Goal: Task Accomplishment & Management: Complete application form

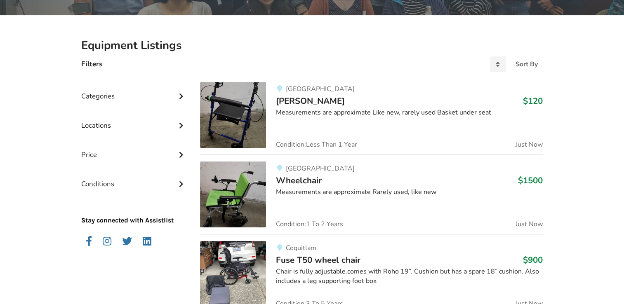
scroll to position [165, 0]
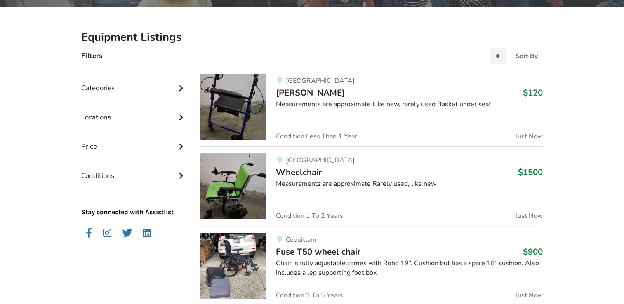
click at [181, 88] on icon at bounding box center [181, 87] width 8 height 7
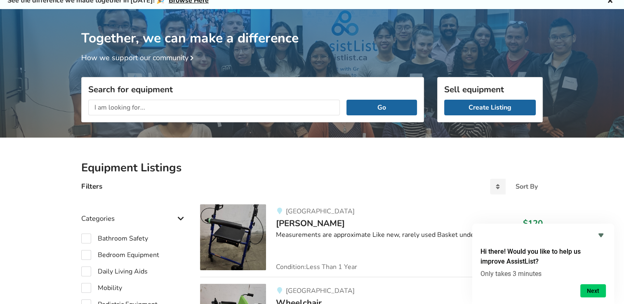
scroll to position [0, 0]
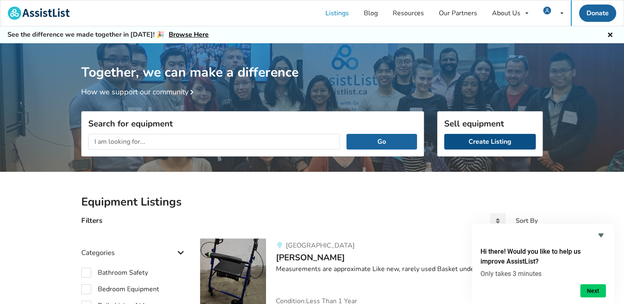
click at [493, 145] on link "Create Listing" at bounding box center [490, 142] width 92 height 16
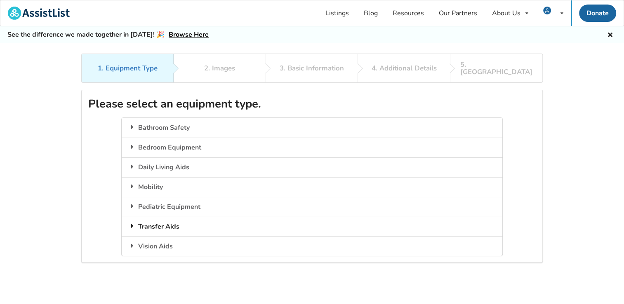
click at [131, 223] on icon at bounding box center [132, 226] width 8 height 7
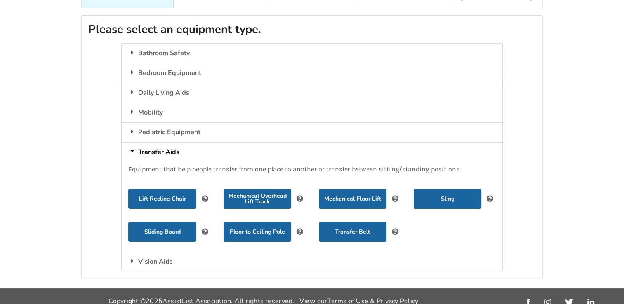
scroll to position [75, 0]
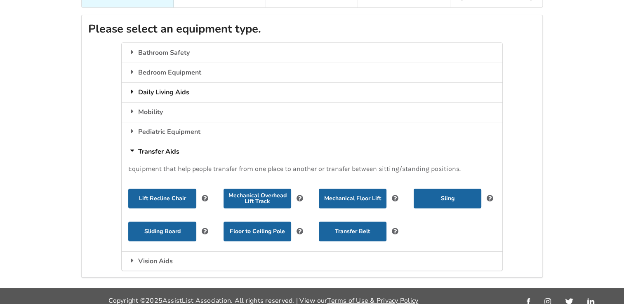
click at [141, 83] on div "Daily Living Aids" at bounding box center [312, 92] width 380 height 20
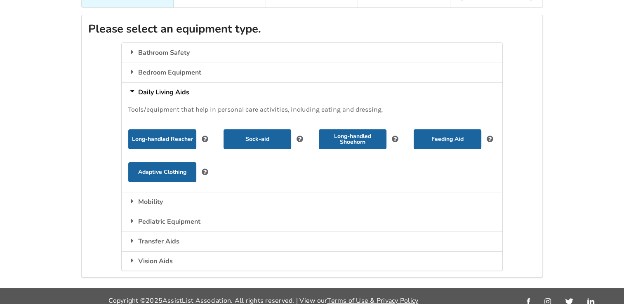
scroll to position [0, 0]
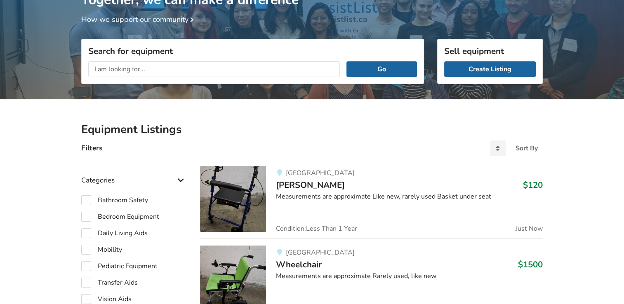
scroll to position [124, 0]
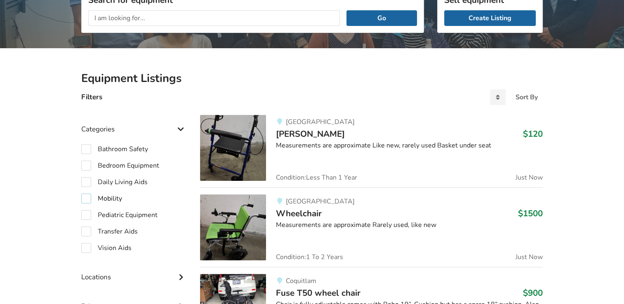
click at [113, 200] on label "Mobility" at bounding box center [101, 199] width 41 height 10
checkbox input "true"
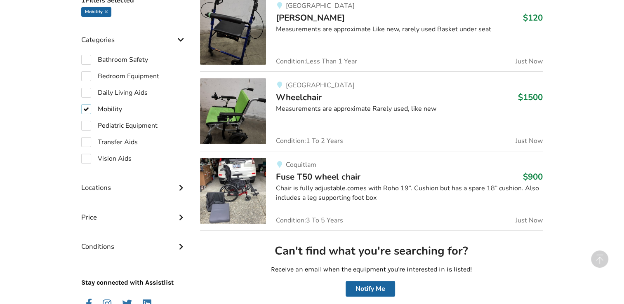
scroll to position [206, 0]
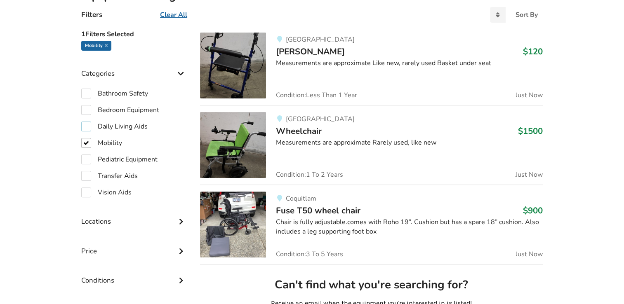
click at [117, 127] on label "Daily Living Aids" at bounding box center [114, 127] width 66 height 10
checkbox input "true"
click at [102, 142] on label "Mobility" at bounding box center [101, 143] width 41 height 10
checkbox input "false"
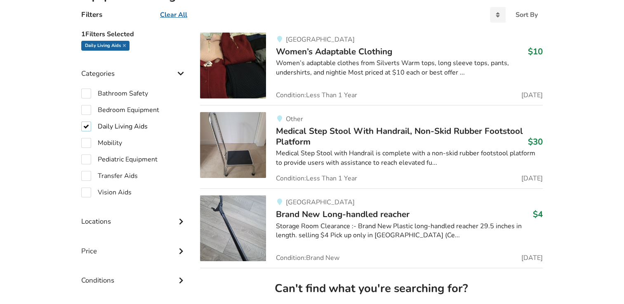
click at [87, 128] on label "Daily Living Aids" at bounding box center [114, 127] width 66 height 10
checkbox input "false"
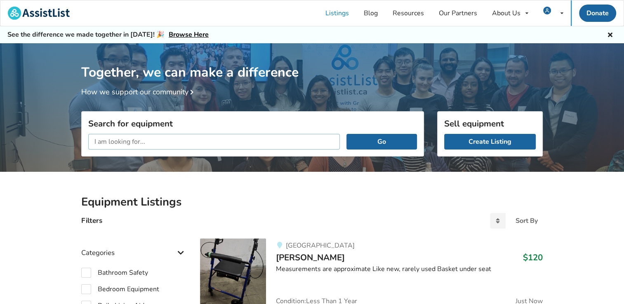
click at [177, 144] on input "text" at bounding box center [214, 142] width 252 height 16
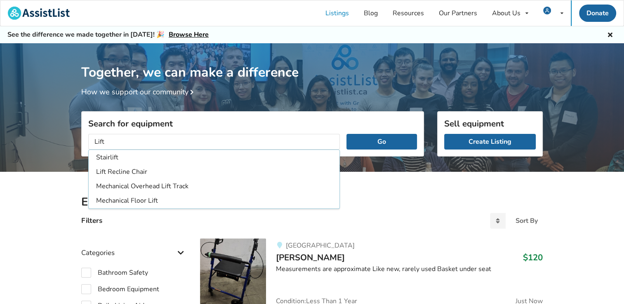
click at [106, 156] on li "Stairlift" at bounding box center [213, 158] width 247 height 14
type input "Stairlift"
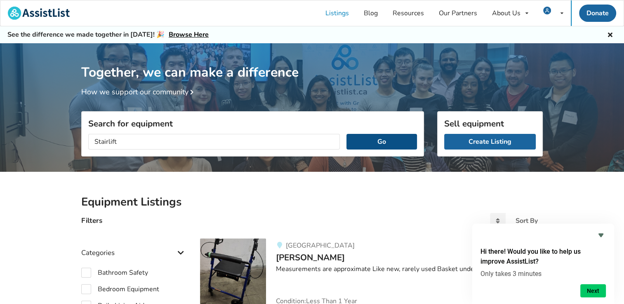
click at [389, 143] on button "Go" at bounding box center [381, 142] width 71 height 16
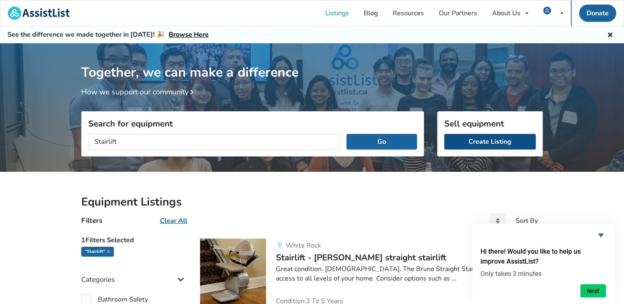
click at [486, 140] on link "Create Listing" at bounding box center [490, 142] width 92 height 16
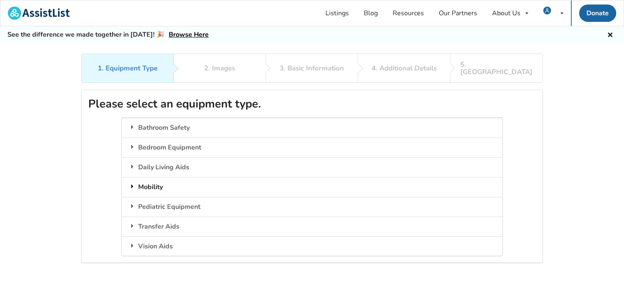
click at [132, 183] on icon at bounding box center [132, 186] width 8 height 7
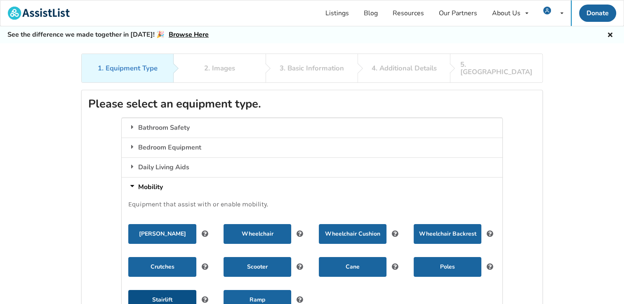
click at [158, 292] on button "Stairlift" at bounding box center [162, 300] width 68 height 20
